Goal: Task Accomplishment & Management: Use online tool/utility

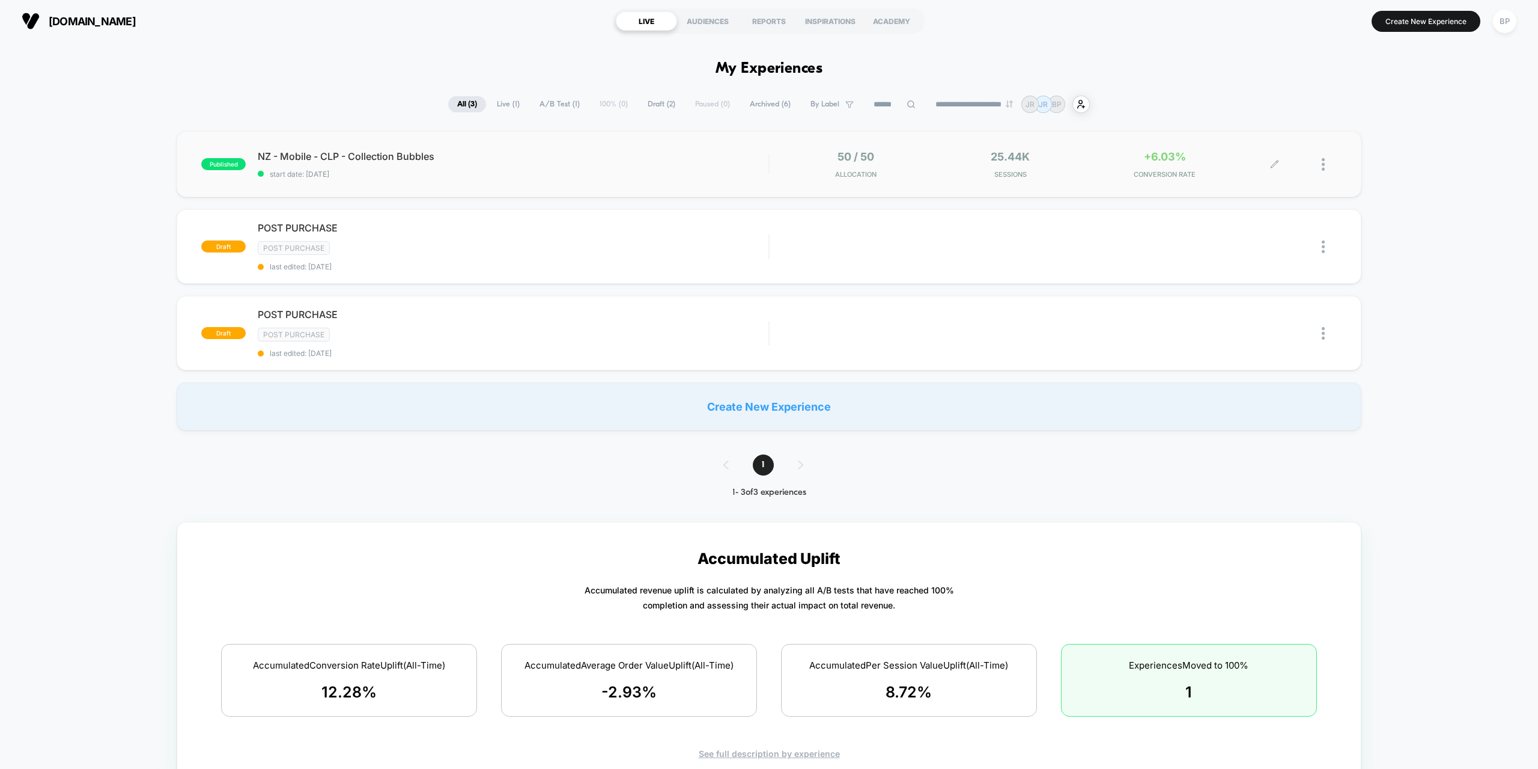
click at [1210, 176] on span "CONVERSION RATE" at bounding box center [1165, 174] width 148 height 8
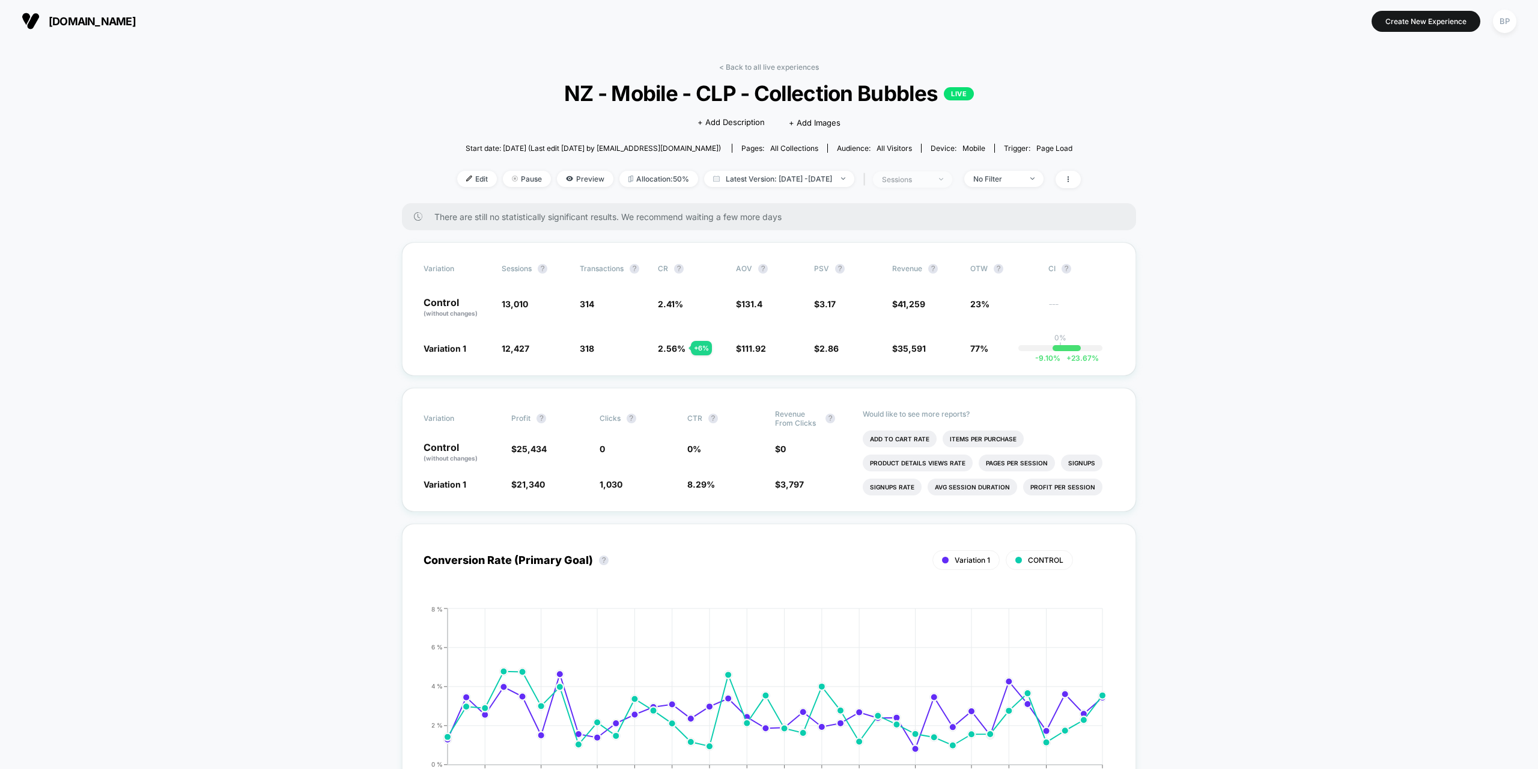
click at [930, 182] on div "sessions" at bounding box center [906, 179] width 48 height 9
click at [875, 275] on span "Users" at bounding box center [881, 273] width 22 height 10
click at [886, 299] on button "Save" at bounding box center [922, 307] width 142 height 20
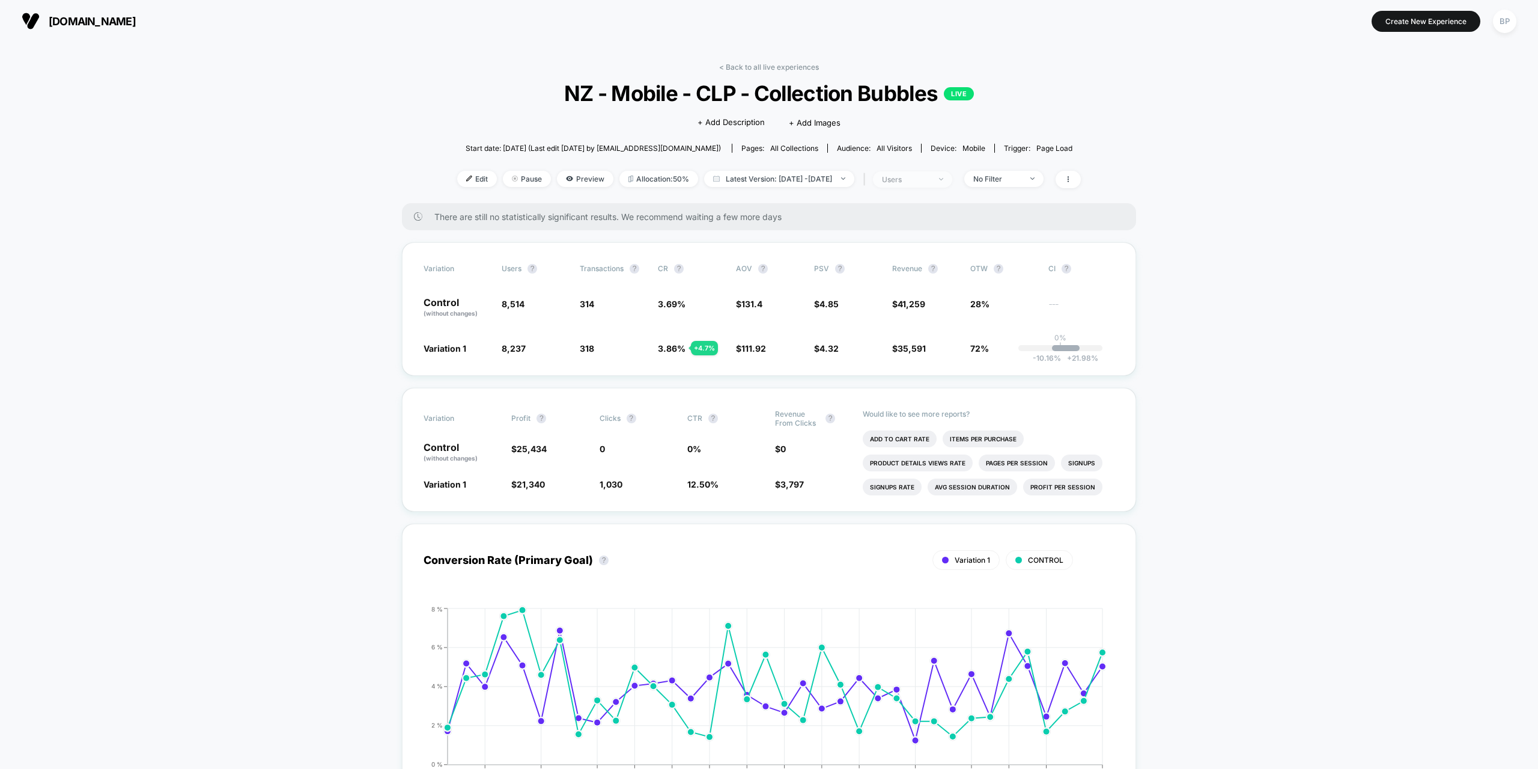
click at [929, 176] on div "users" at bounding box center [906, 179] width 48 height 9
click at [889, 228] on span "Sessions" at bounding box center [887, 225] width 34 height 10
click at [894, 315] on button "Save" at bounding box center [922, 307] width 142 height 20
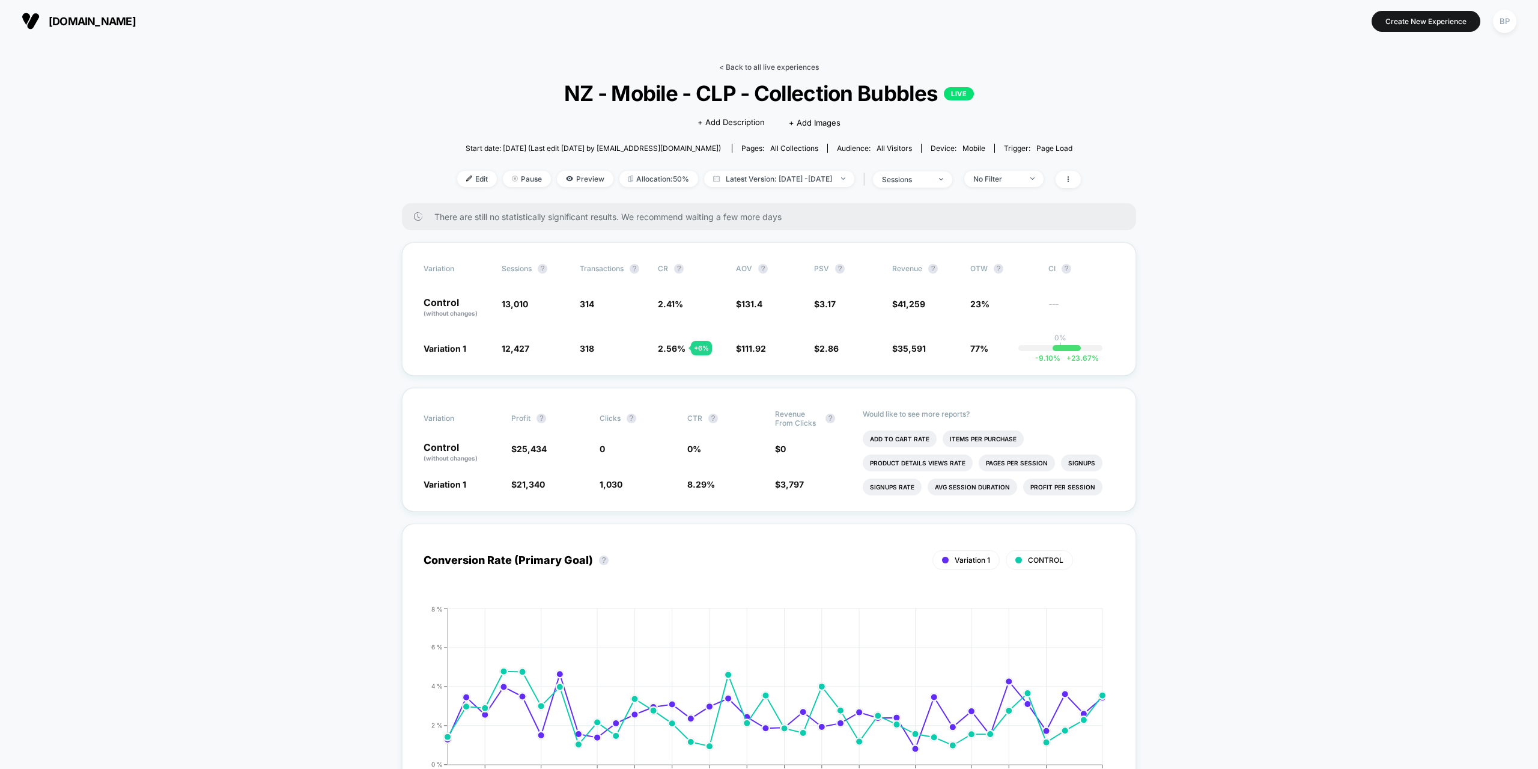
click at [758, 71] on link "< Back to all live experiences" at bounding box center [769, 66] width 100 height 9
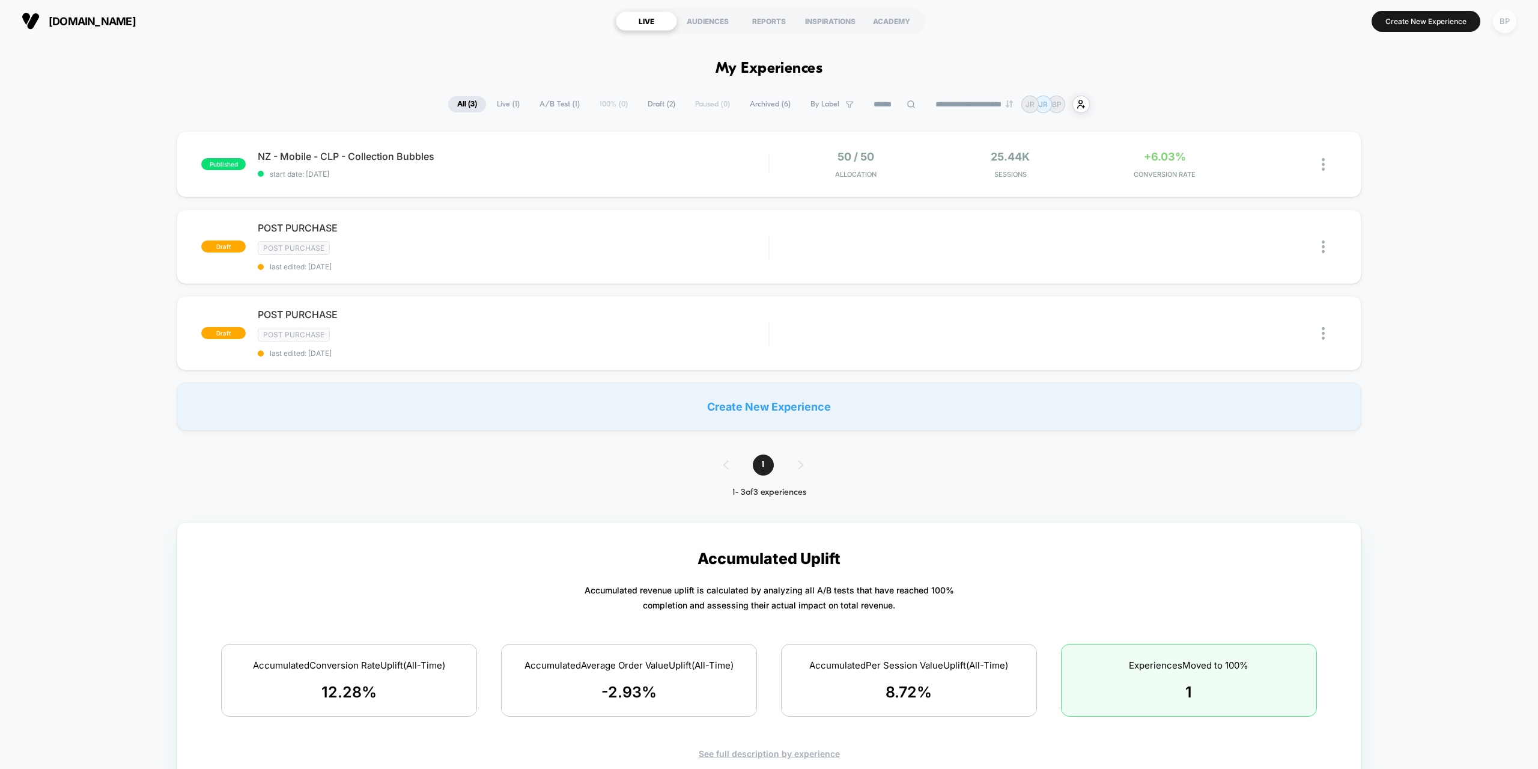
click at [1507, 20] on div "BP" at bounding box center [1504, 21] width 23 height 23
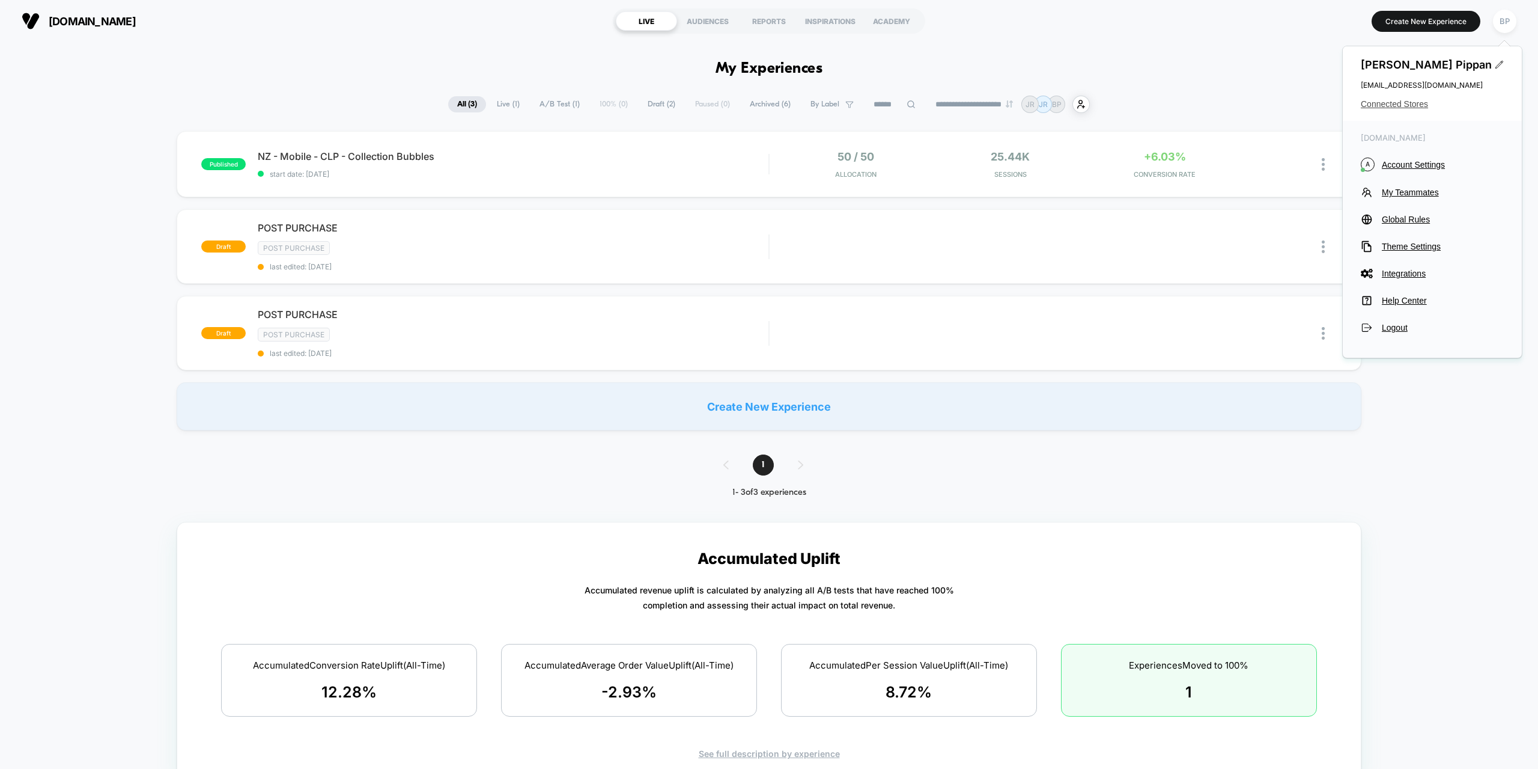
click at [1397, 104] on span "Connected Stores" at bounding box center [1432, 104] width 143 height 10
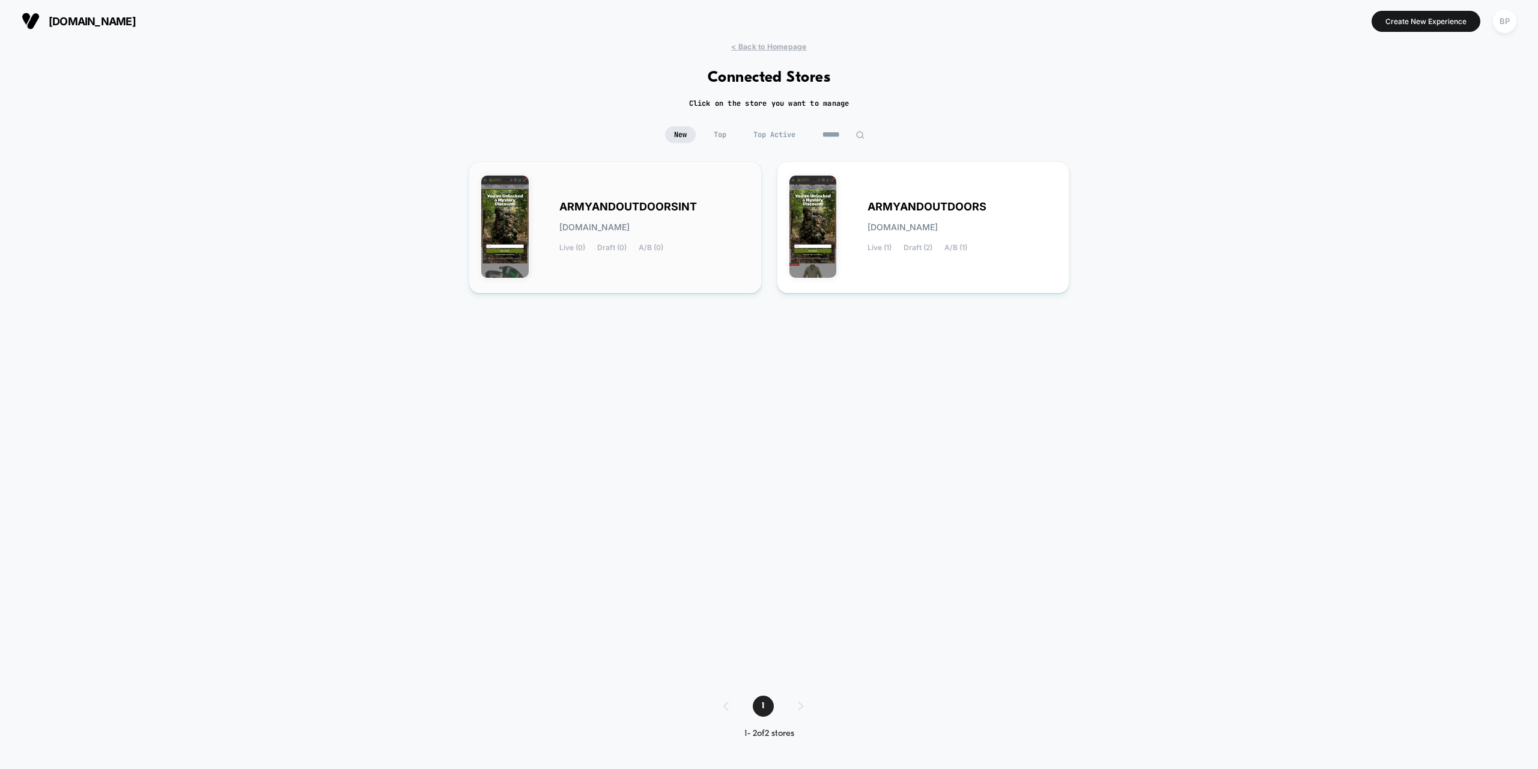
click at [686, 246] on div "ARMYANDOUTDOORSINT [DOMAIN_NAME] Live (0) Draft (0) A/B (0)" at bounding box center [654, 227] width 190 height 49
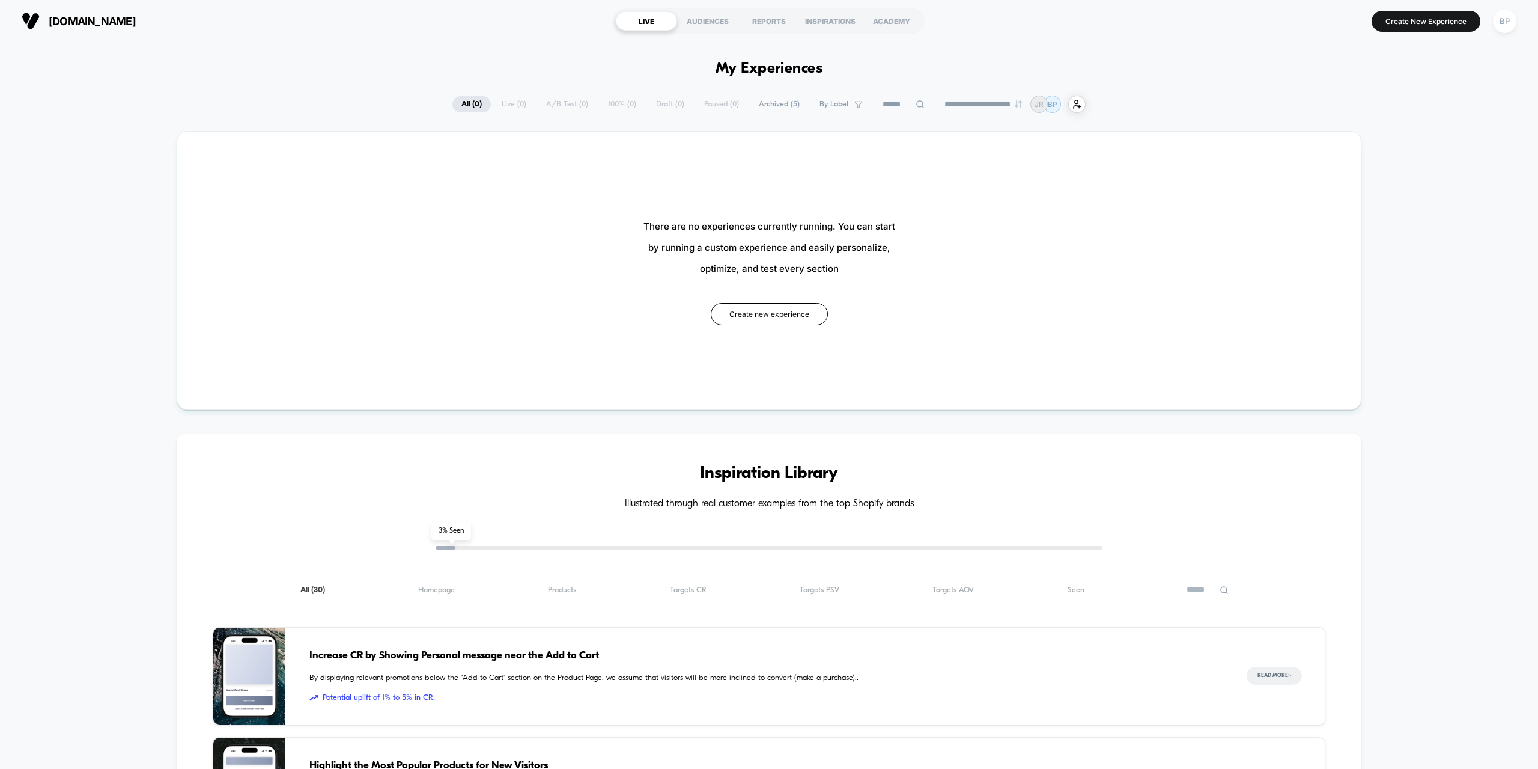
click at [778, 106] on span "Archived ( 5 )" at bounding box center [779, 104] width 59 height 16
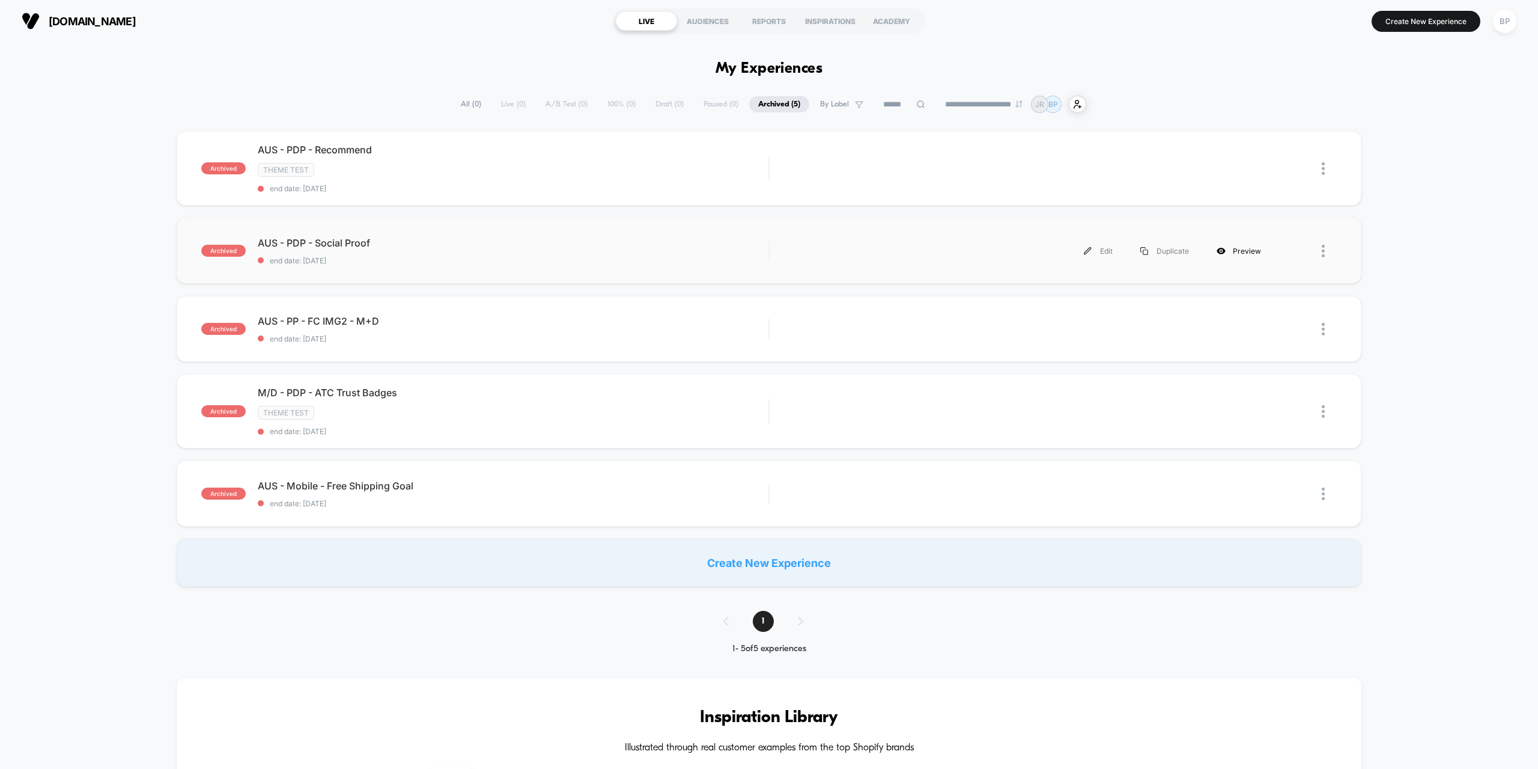
click at [1231, 249] on div "Preview" at bounding box center [1239, 250] width 72 height 27
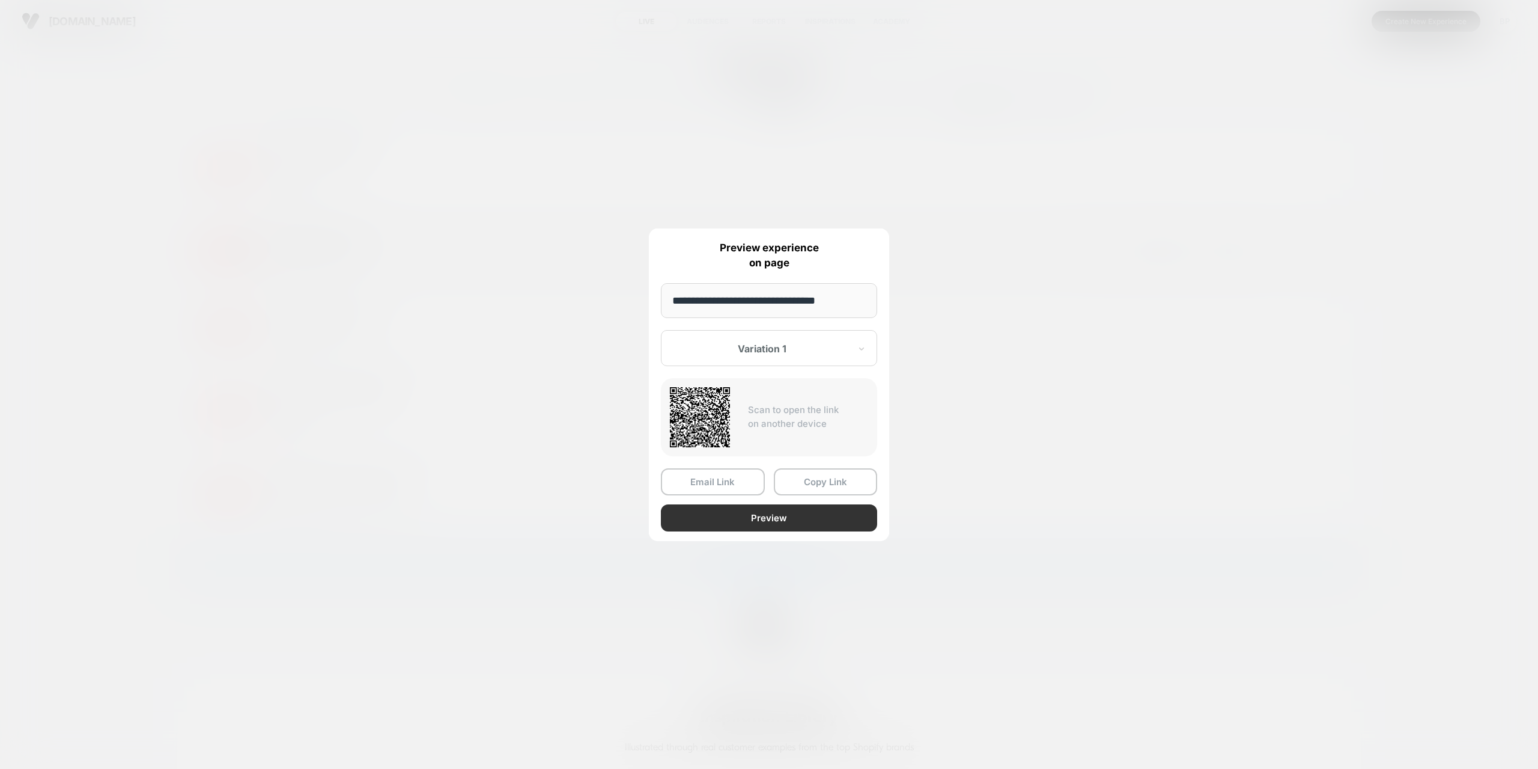
click at [758, 515] on button "Preview" at bounding box center [769, 517] width 216 height 27
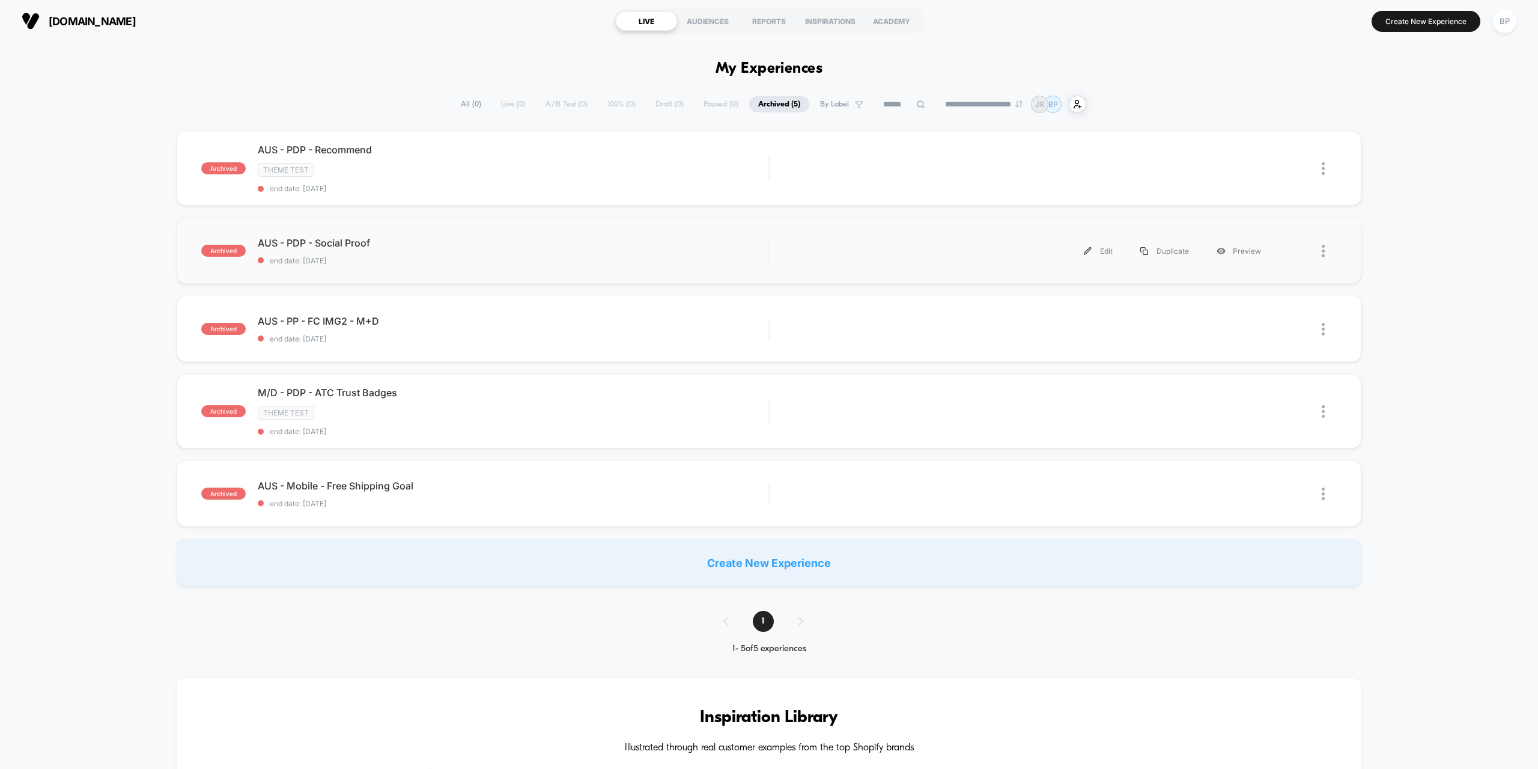
click at [1059, 240] on div "Edit Duplicate Preview" at bounding box center [1028, 250] width 493 height 27
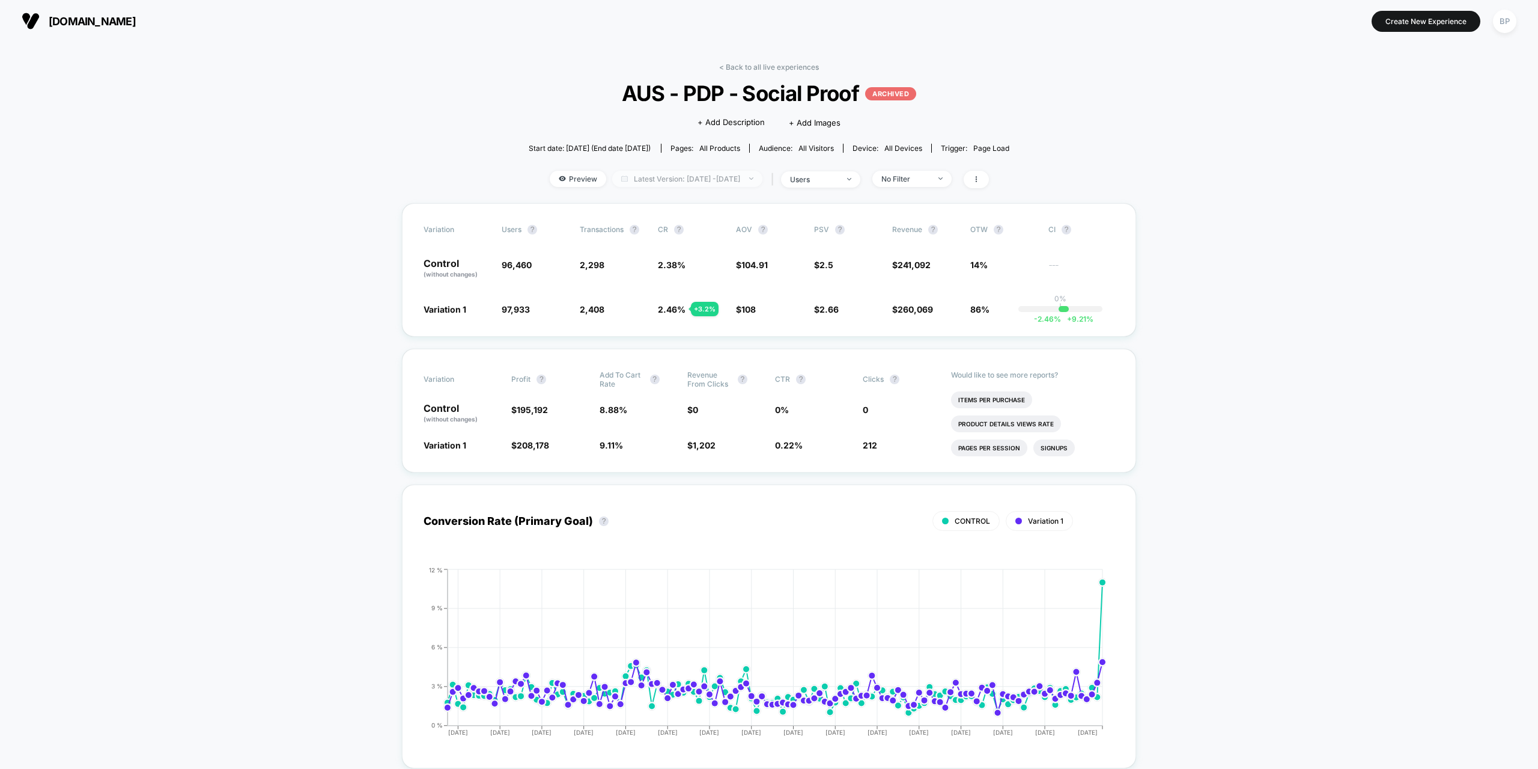
click at [761, 181] on span "Latest Version: [DATE] - [DATE]" at bounding box center [687, 179] width 150 height 16
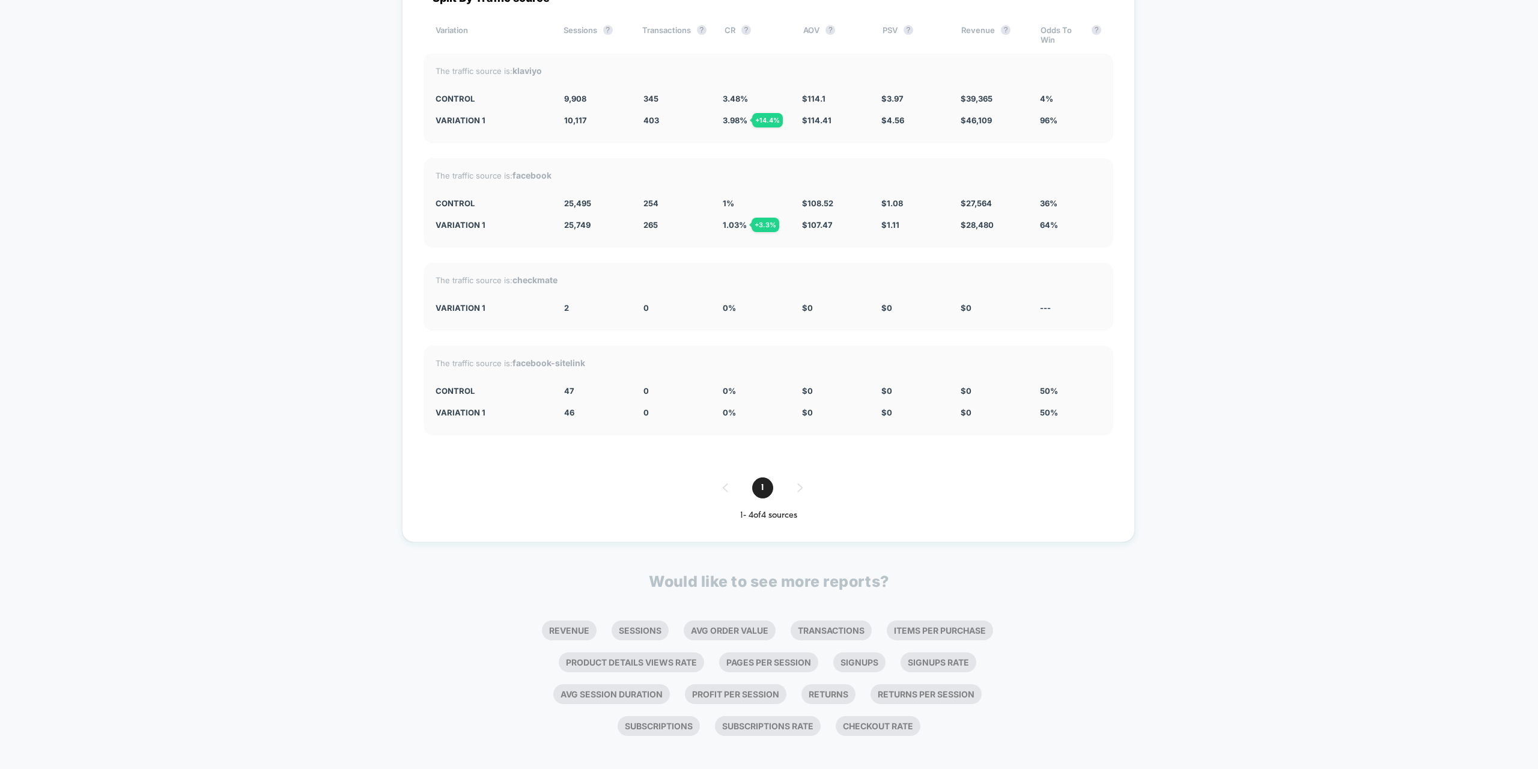
drag, startPoint x: 1307, startPoint y: 532, endPoint x: 1311, endPoint y: 516, distance: 16.6
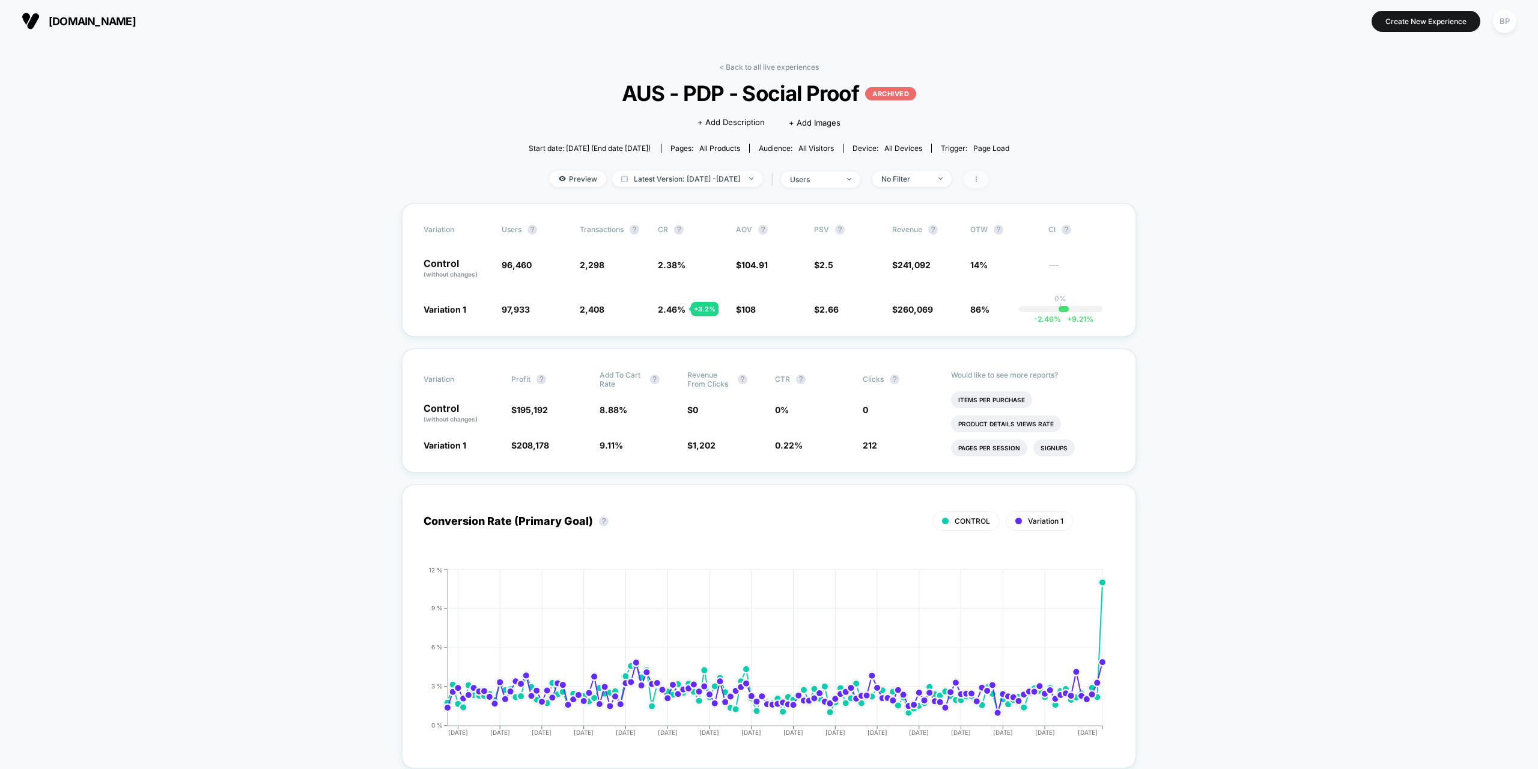
click at [980, 180] on icon at bounding box center [976, 178] width 7 height 7
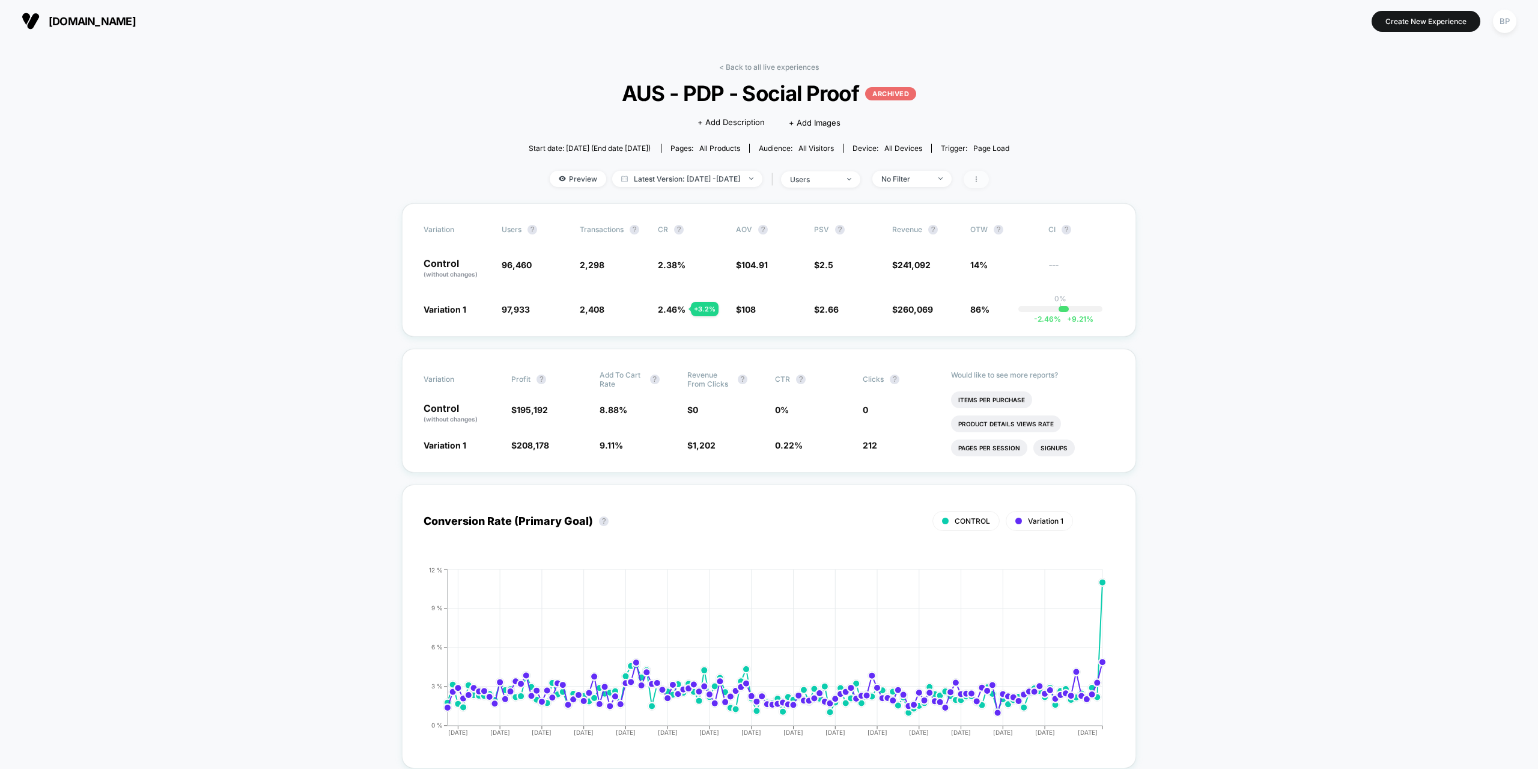
click at [989, 183] on span at bounding box center [976, 179] width 25 height 17
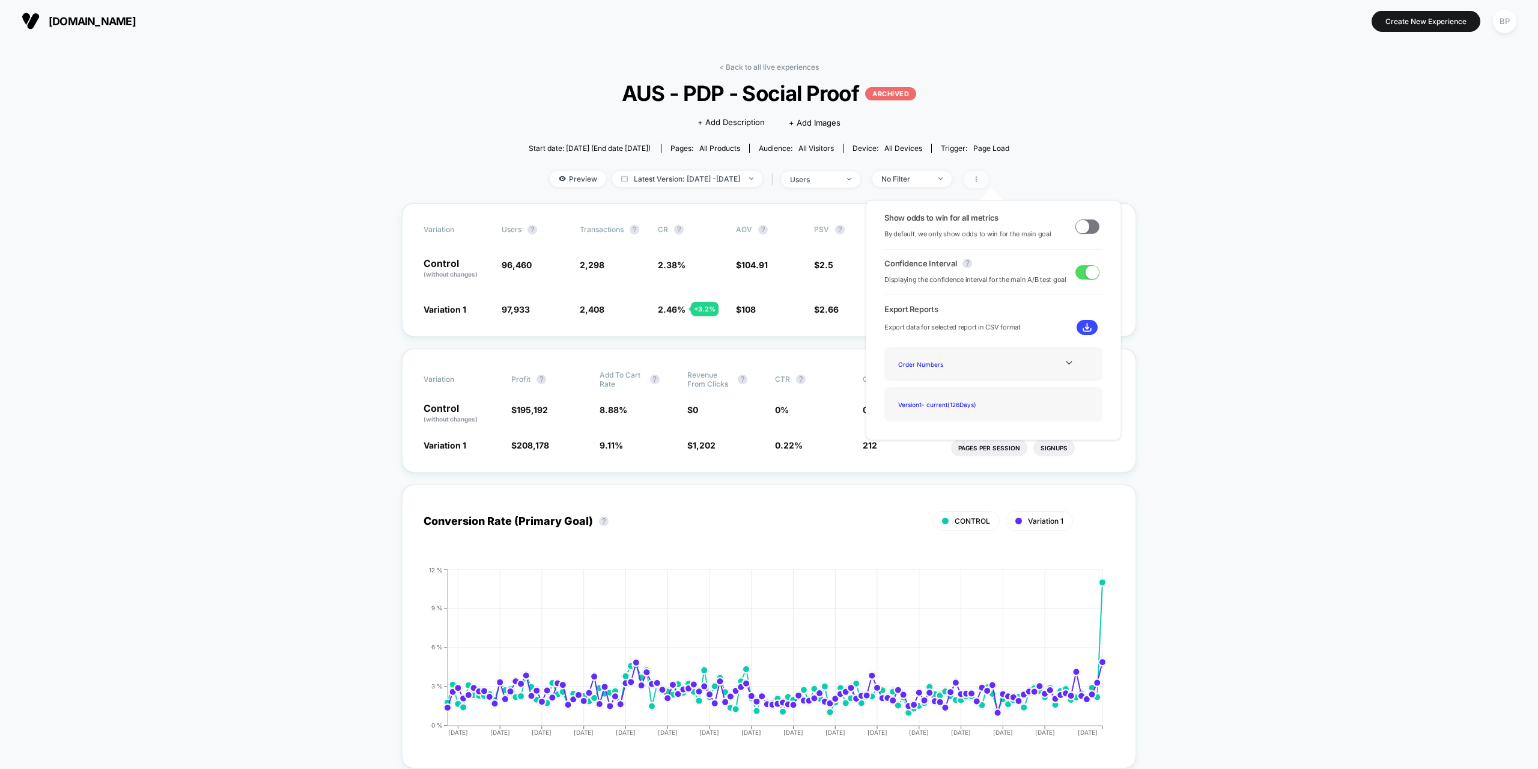
click at [989, 183] on span at bounding box center [976, 179] width 25 height 17
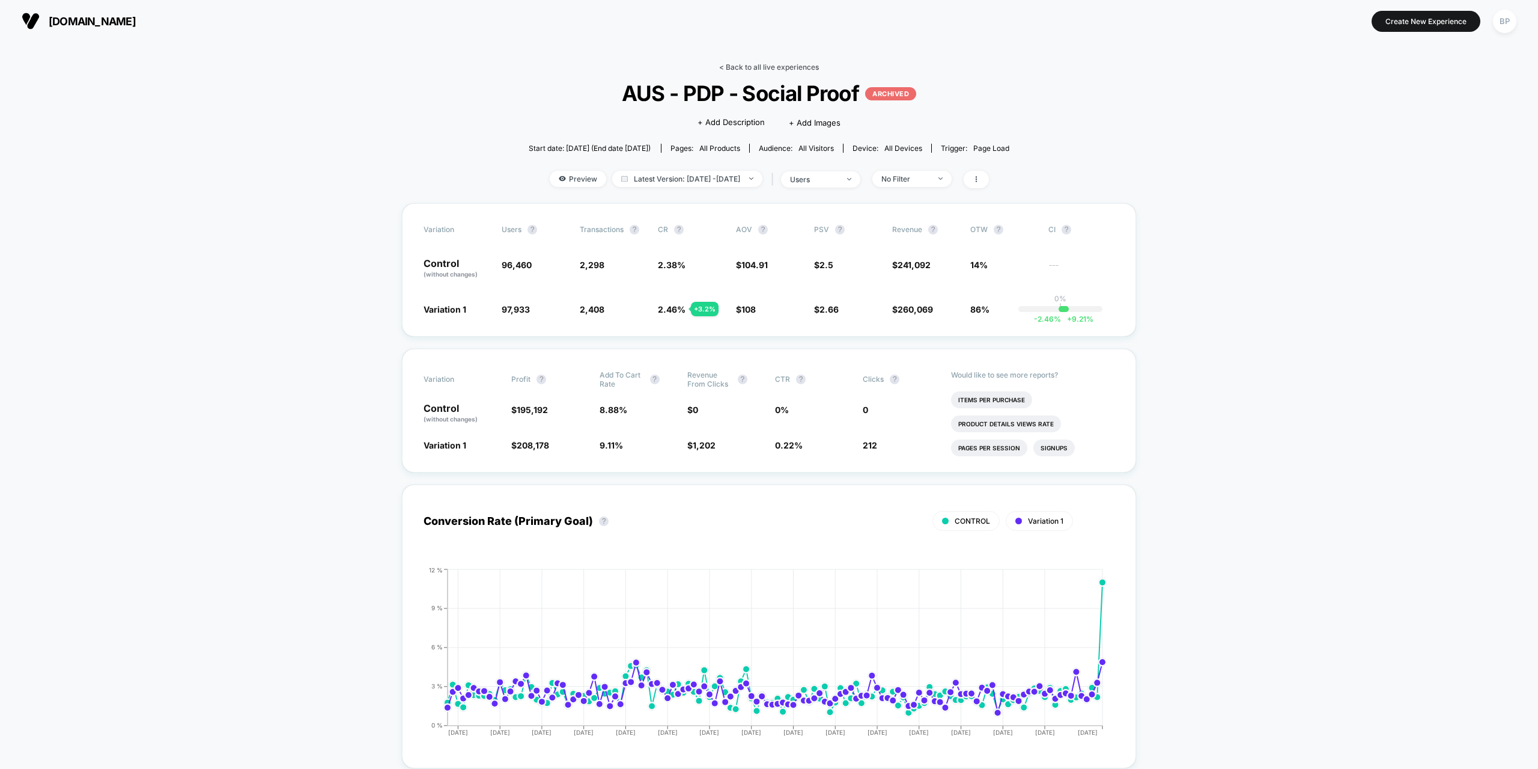
click at [727, 64] on link "< Back to all live experiences" at bounding box center [769, 66] width 100 height 9
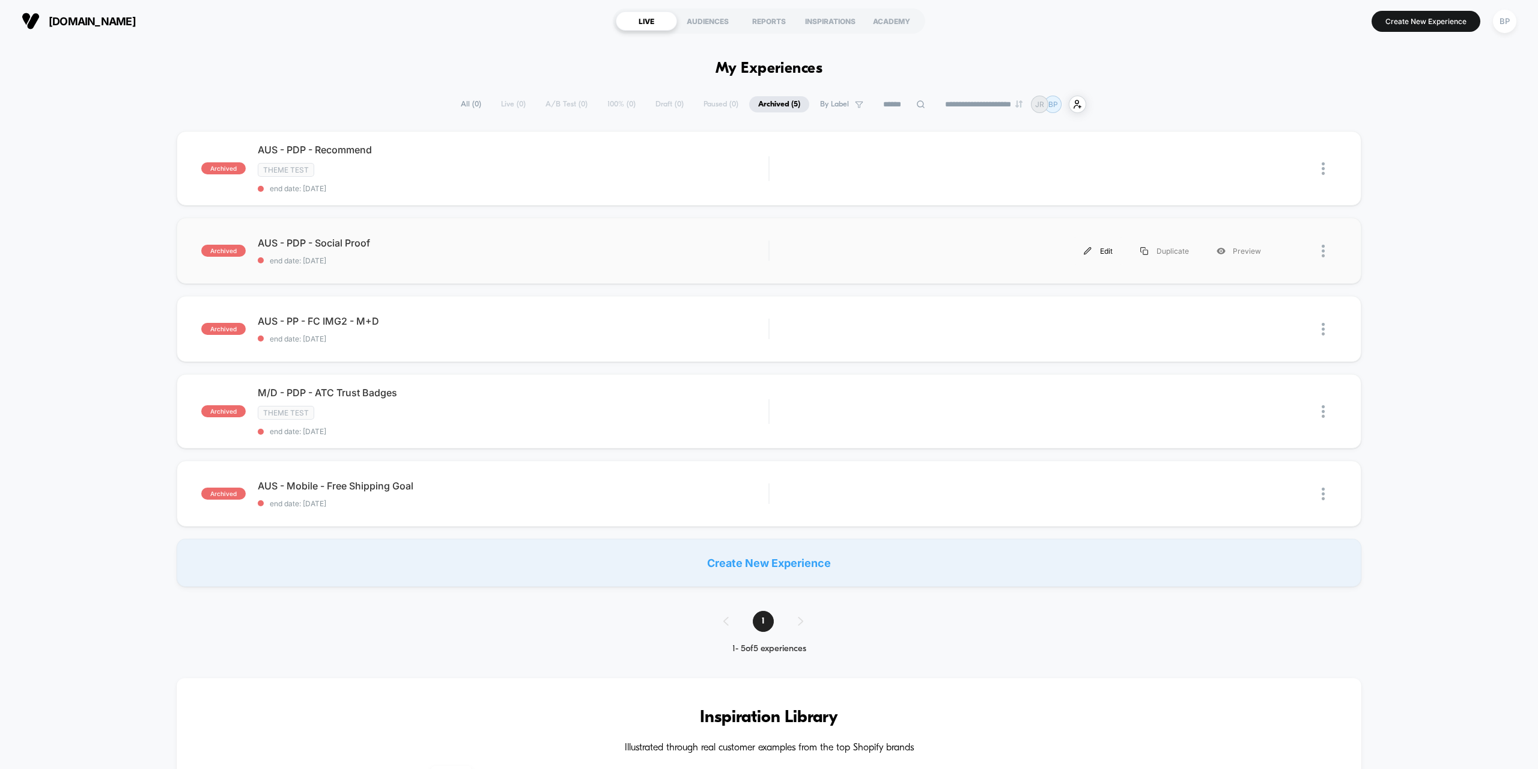
click at [1108, 247] on div "Edit" at bounding box center [1098, 250] width 56 height 27
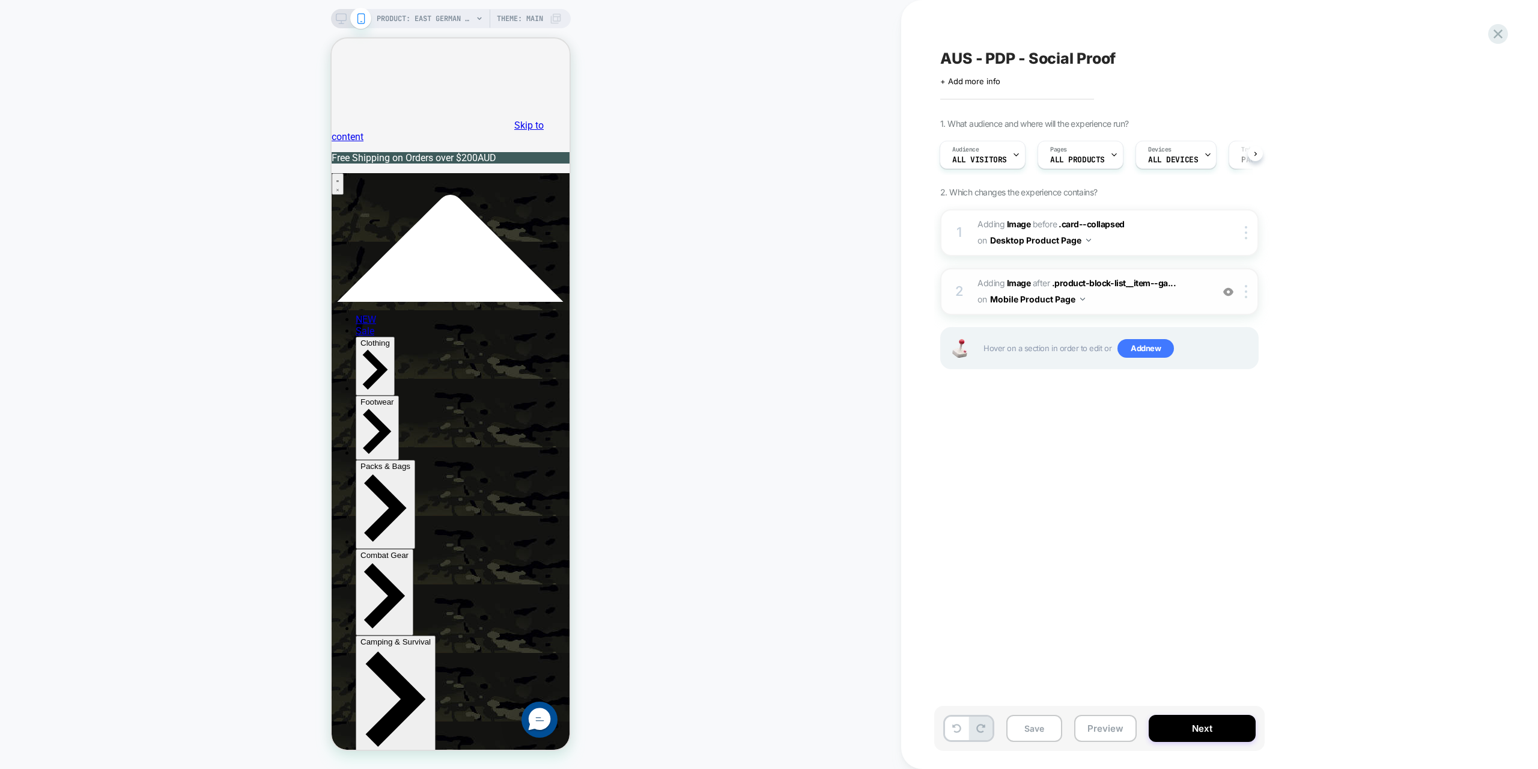
click at [1227, 293] on img at bounding box center [1228, 292] width 10 height 10
click at [1226, 291] on img at bounding box center [1228, 292] width 10 height 10
click at [1249, 292] on div at bounding box center [1249, 291] width 20 height 13
click at [1089, 296] on span "#_loomi_addon_1746065757503 Adding Image AFTER .product-block-list__item--ga...…" at bounding box center [1092, 291] width 229 height 32
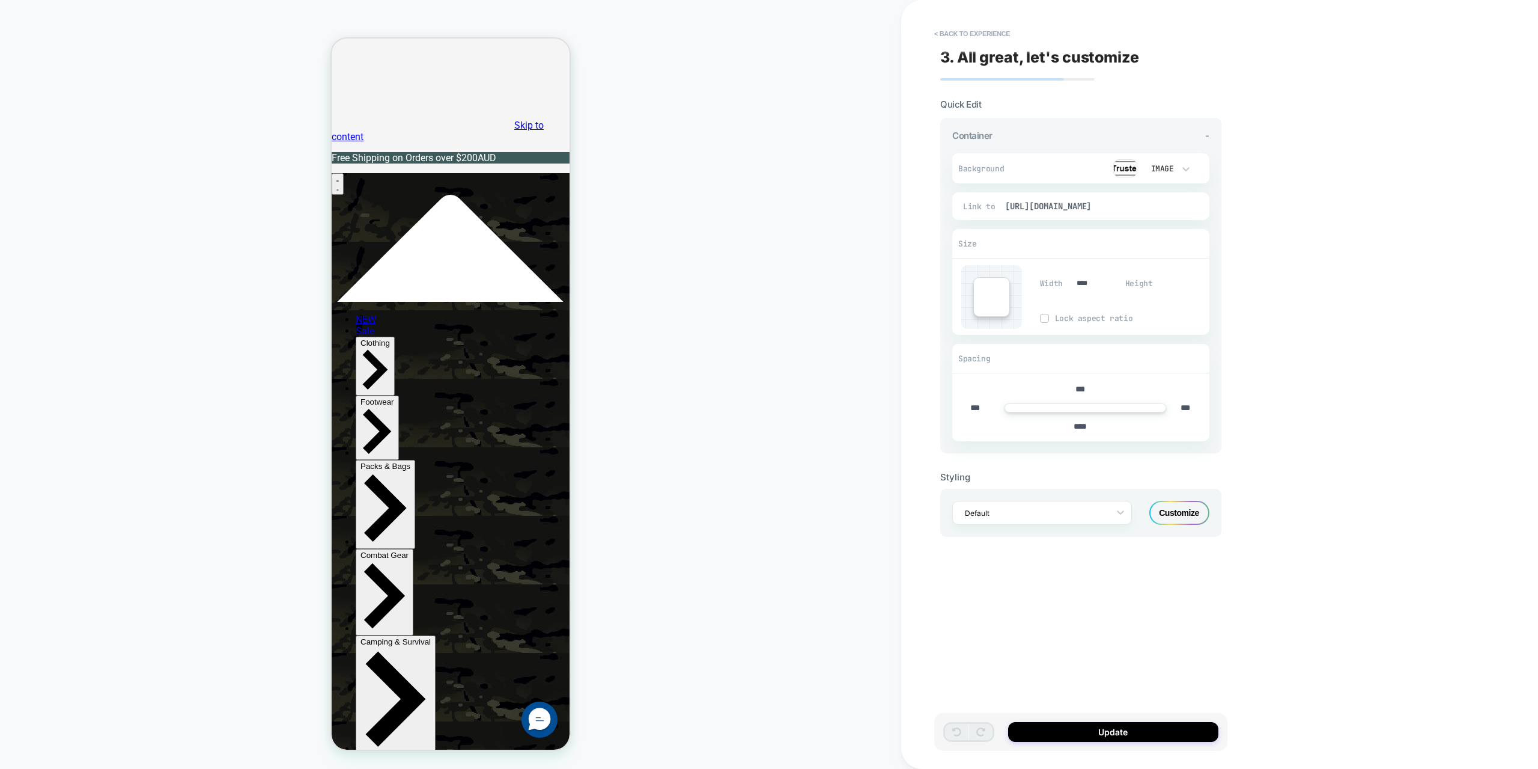
scroll to position [29, 0]
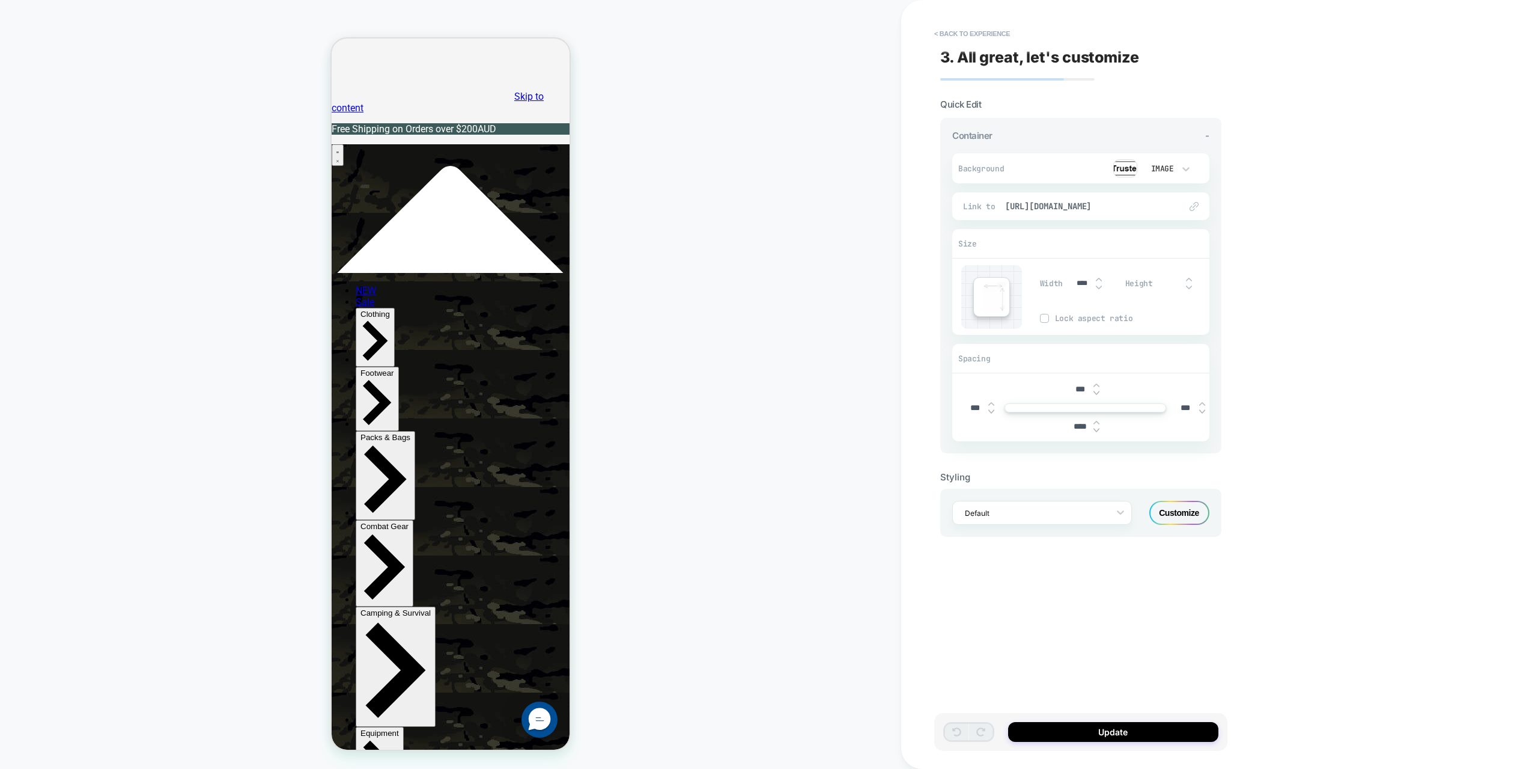
click at [1135, 172] on img at bounding box center [1126, 168] width 24 height 18
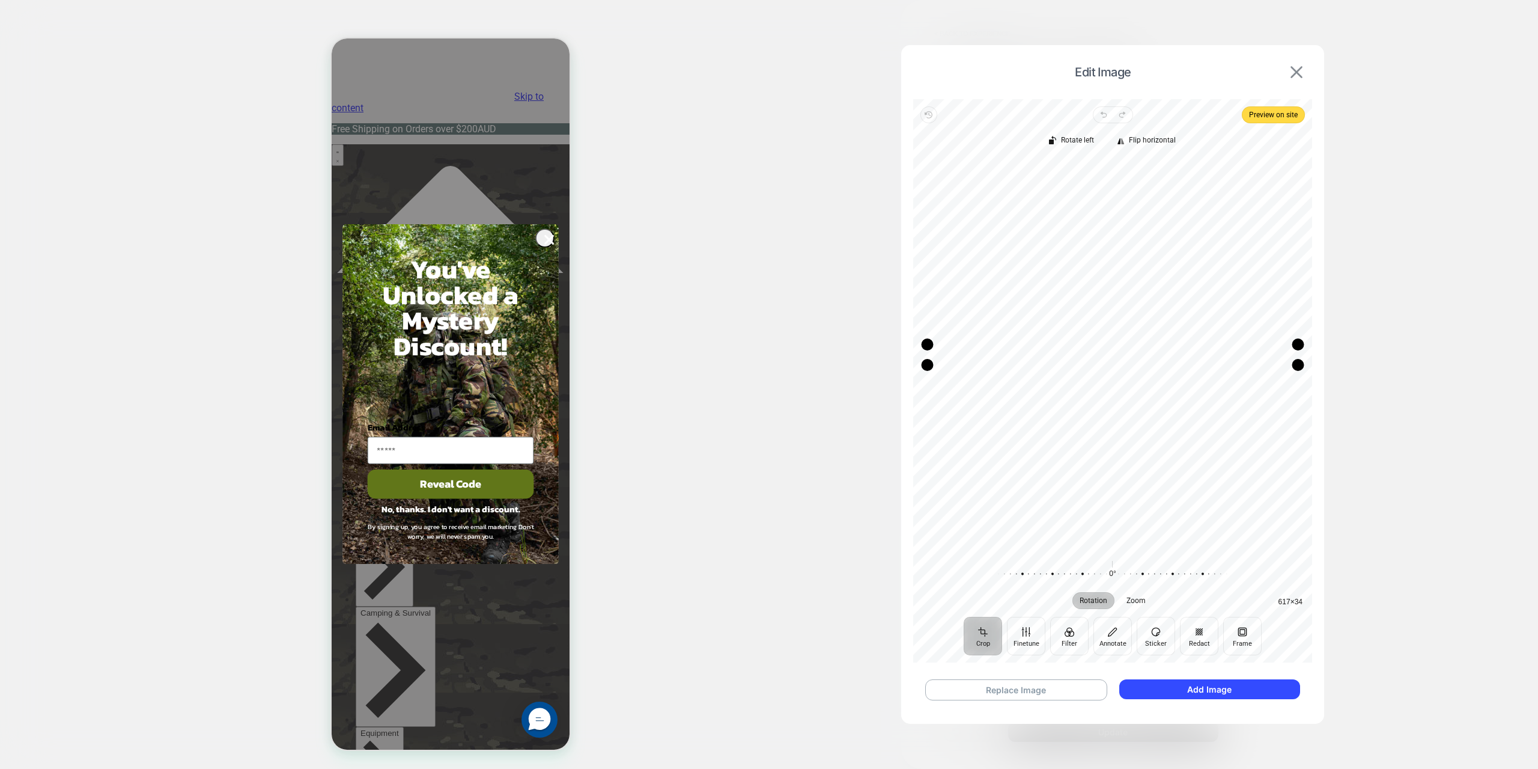
click at [1302, 75] on img at bounding box center [1297, 72] width 12 height 12
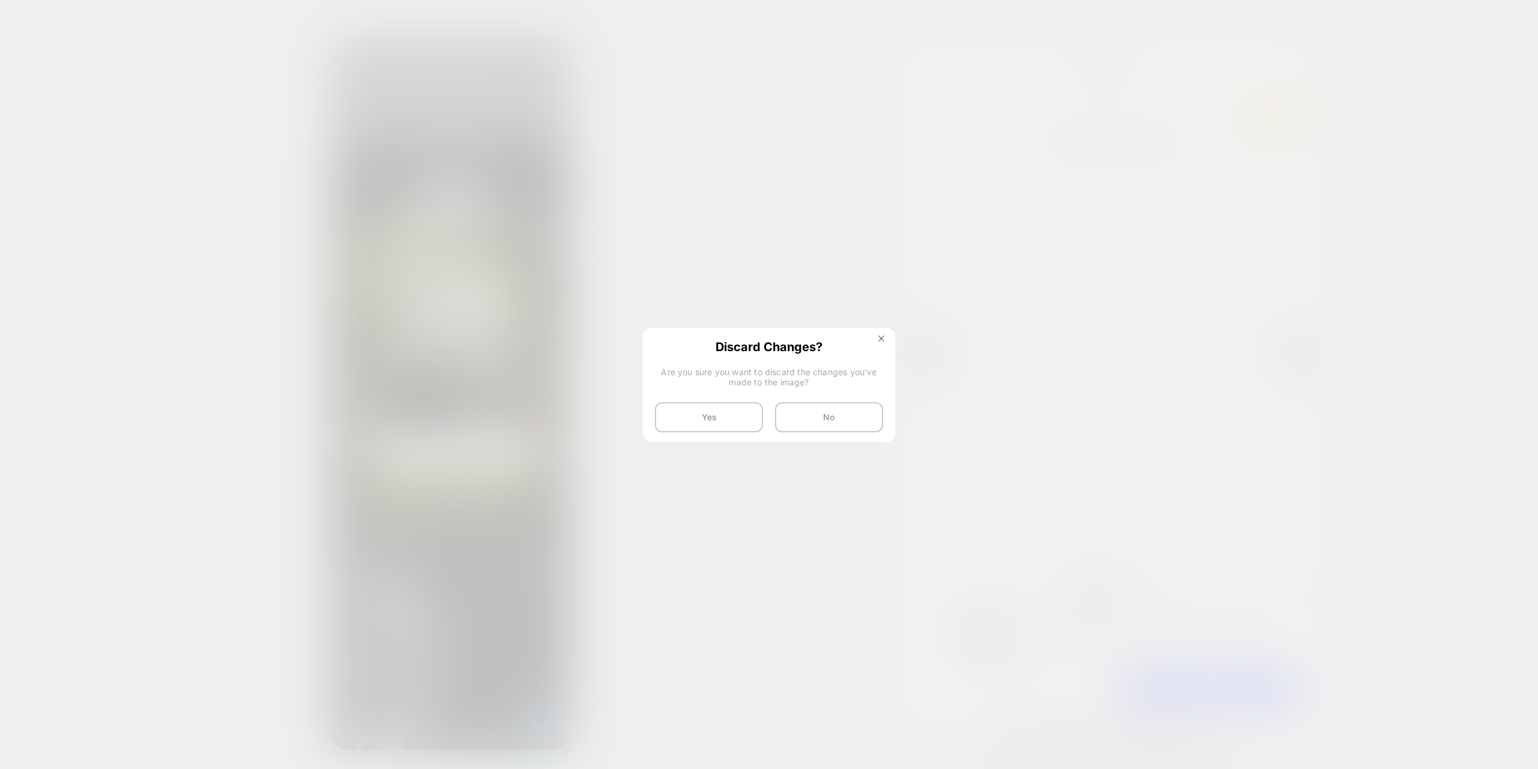
click at [696, 409] on button "Yes" at bounding box center [709, 417] width 108 height 30
